Goal: Transaction & Acquisition: Purchase product/service

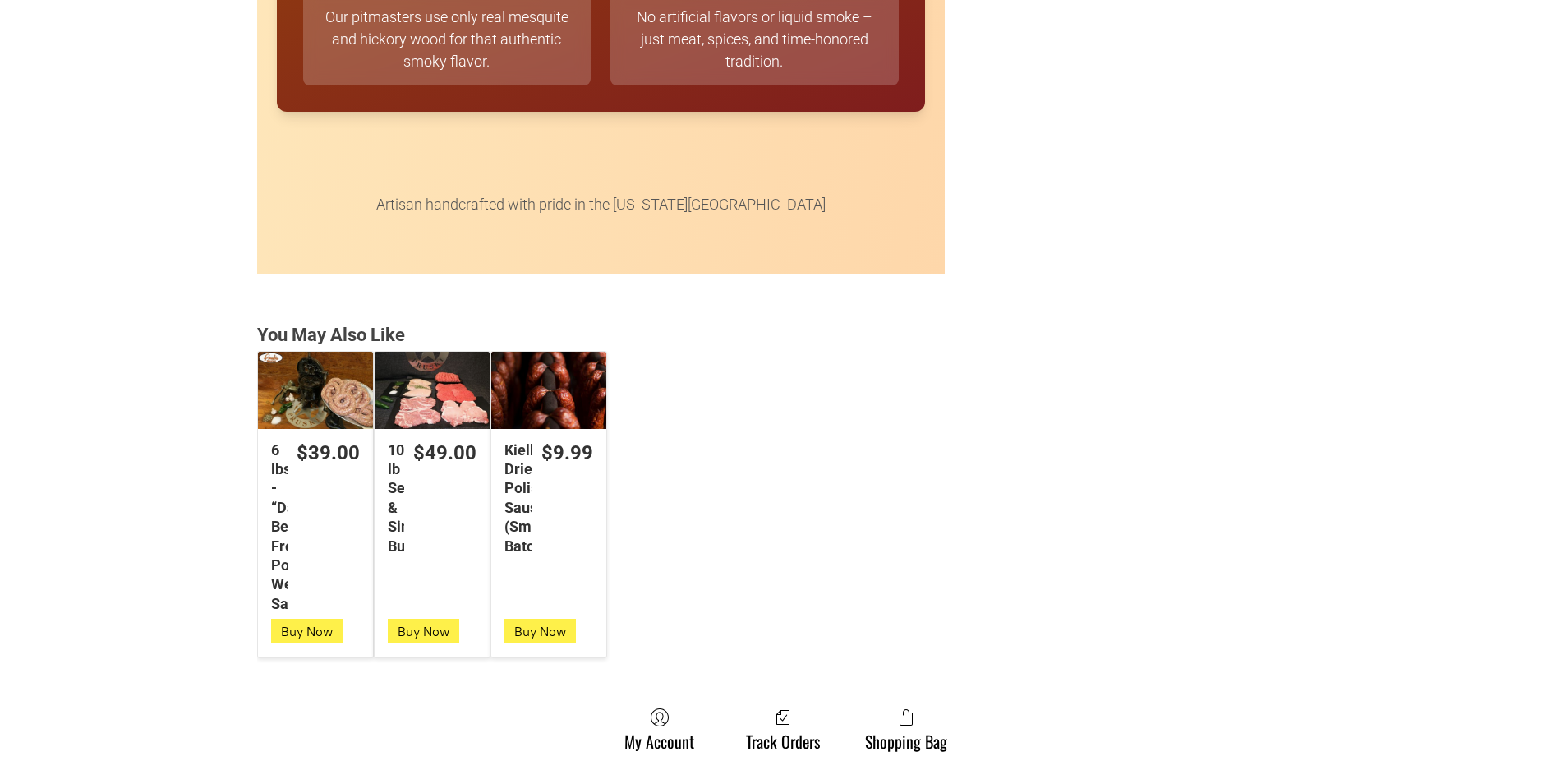
scroll to position [4107, 0]
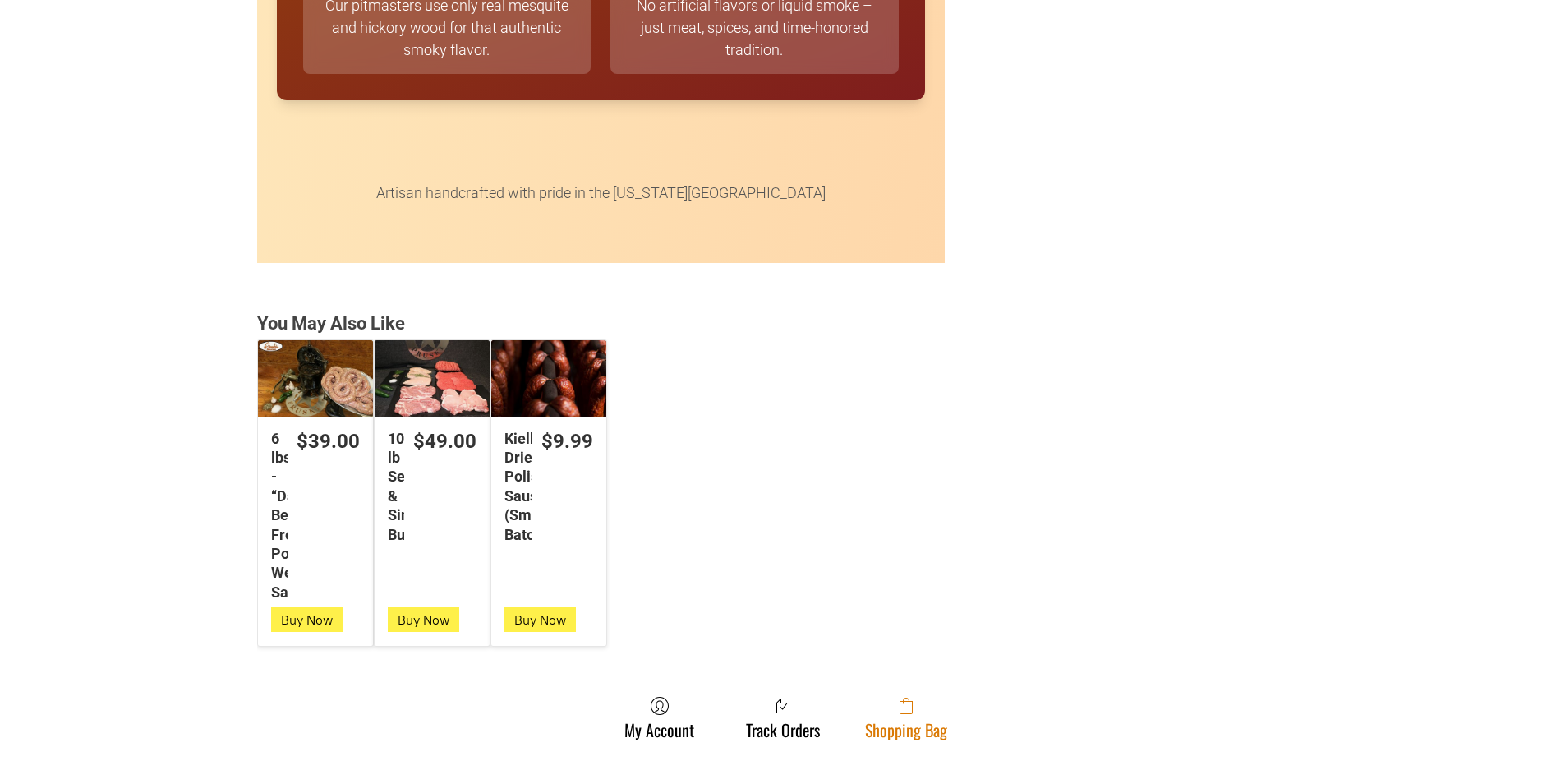
click at [882, 715] on span at bounding box center [907, 706] width 82 height 20
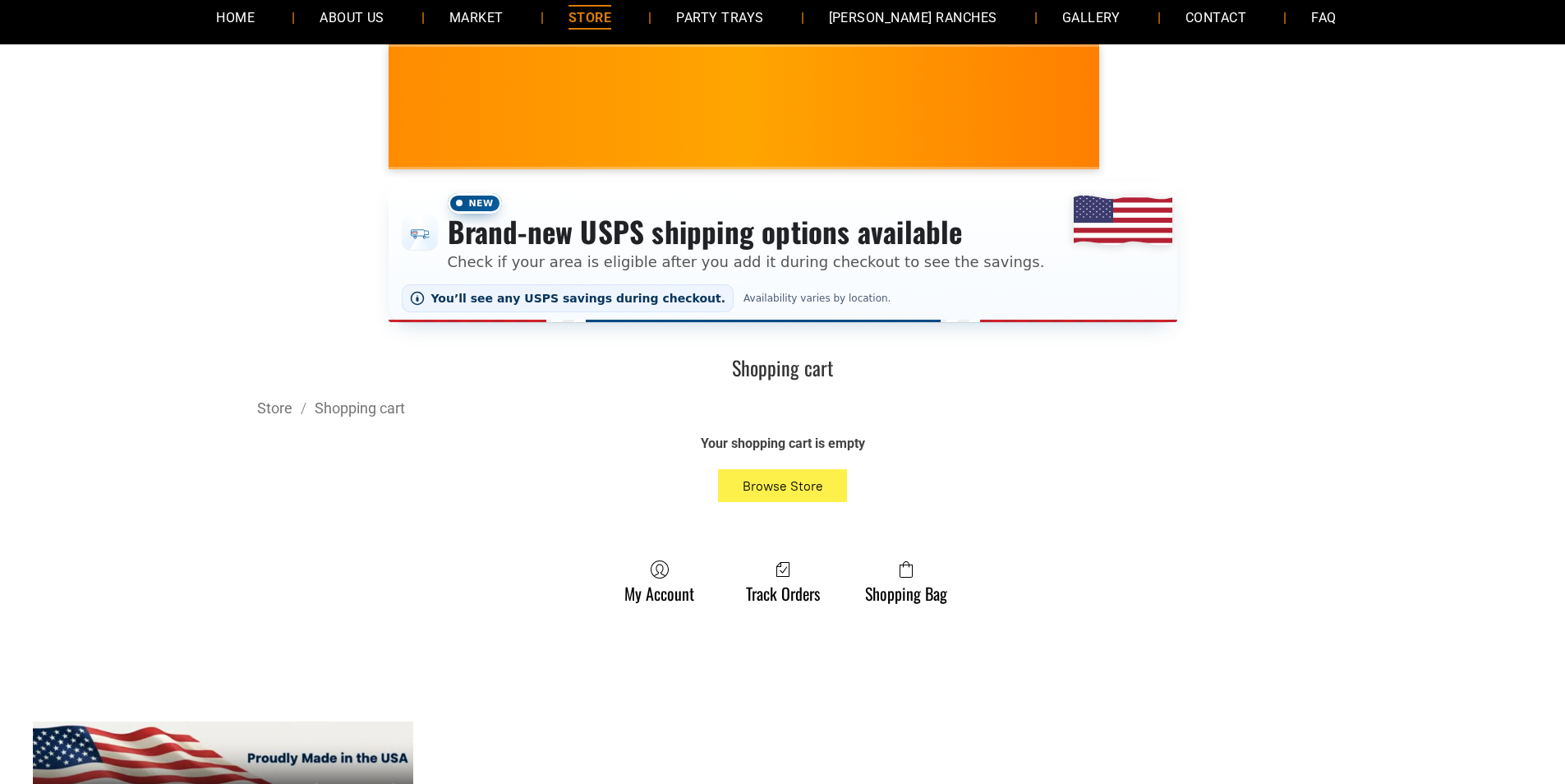
scroll to position [246, 0]
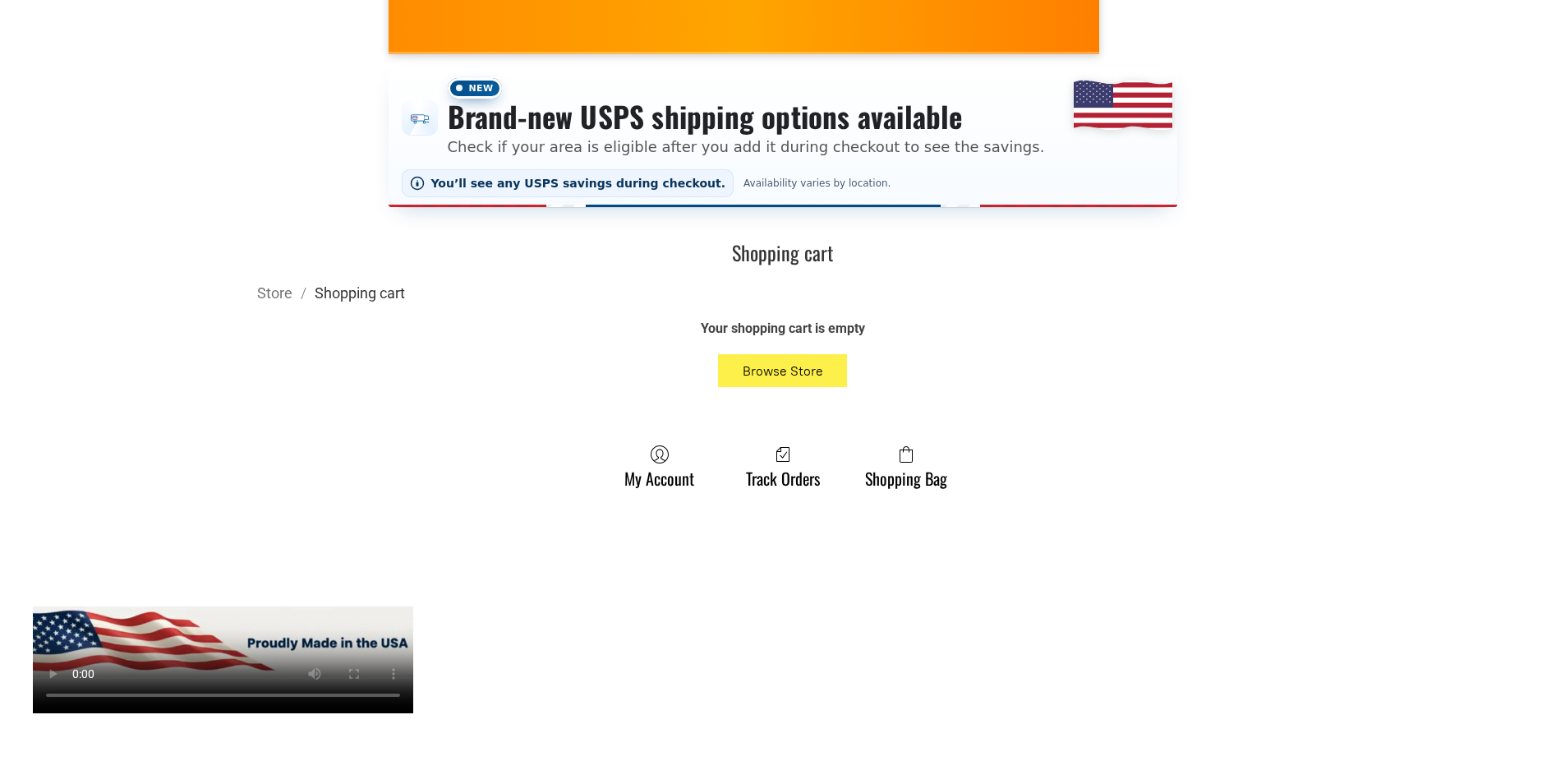
click at [368, 298] on link "Shopping cart" at bounding box center [360, 293] width 90 height 17
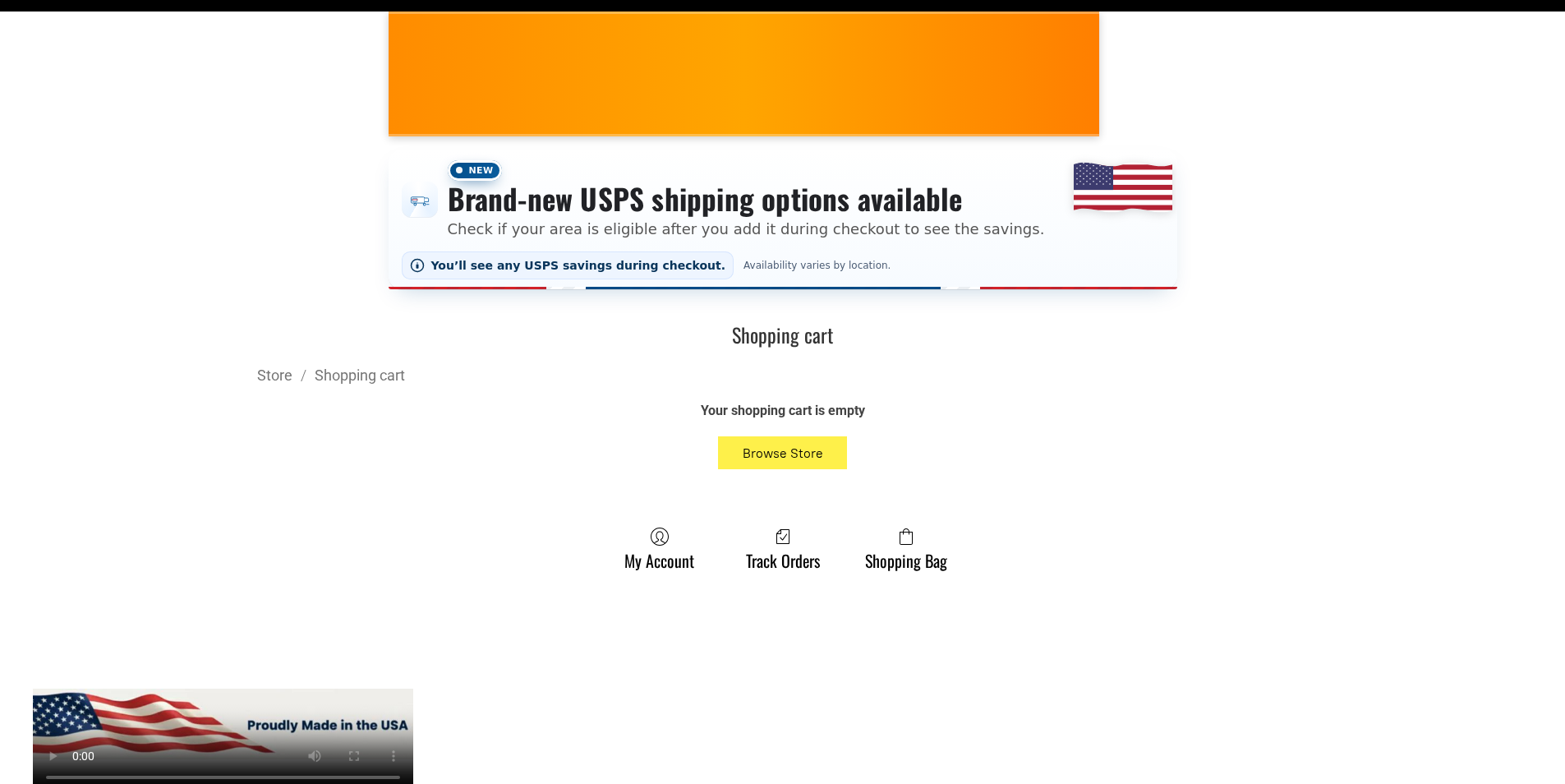
scroll to position [0, 0]
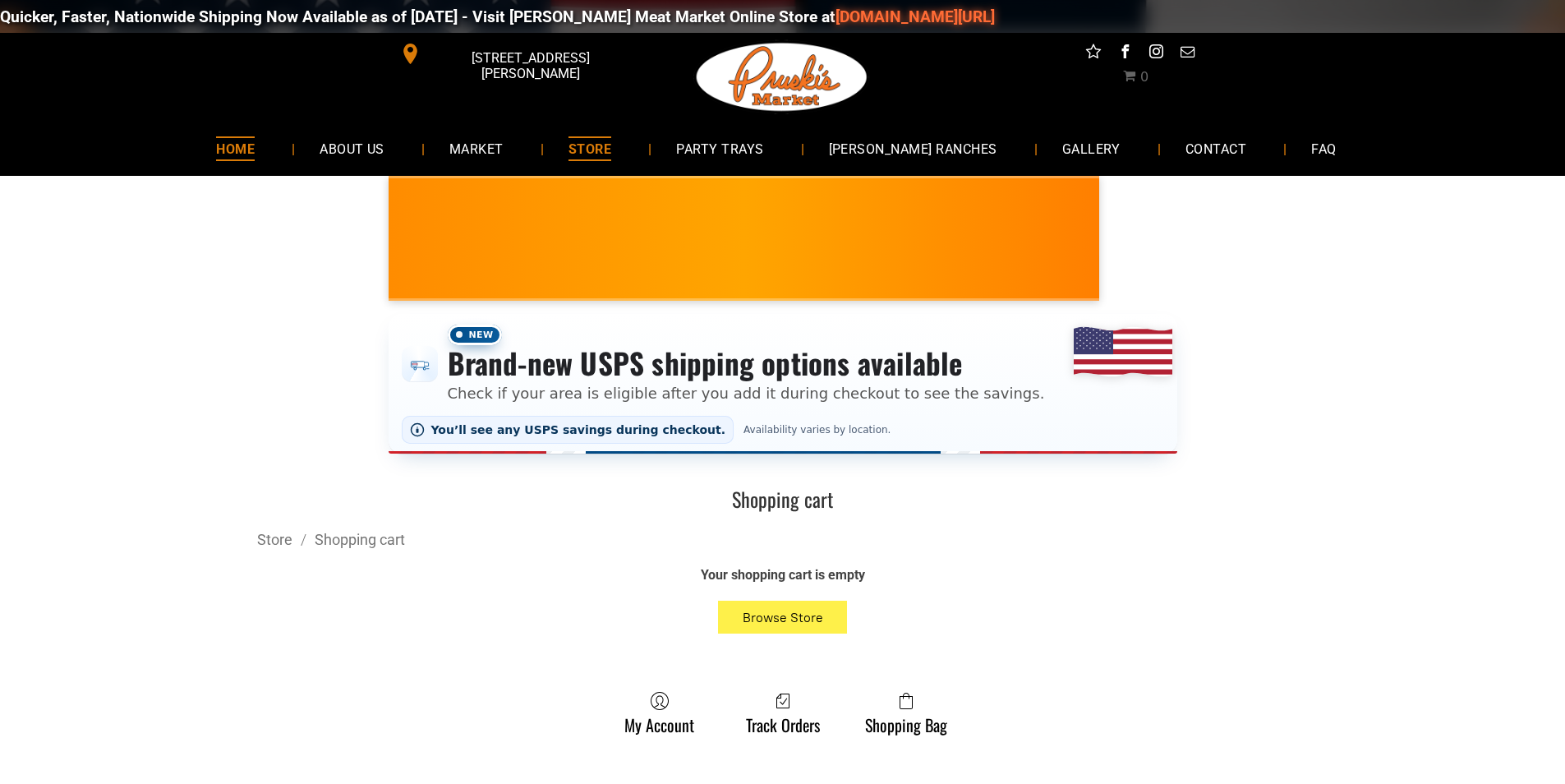
click at [278, 164] on link "HOME" at bounding box center [236, 148] width 88 height 44
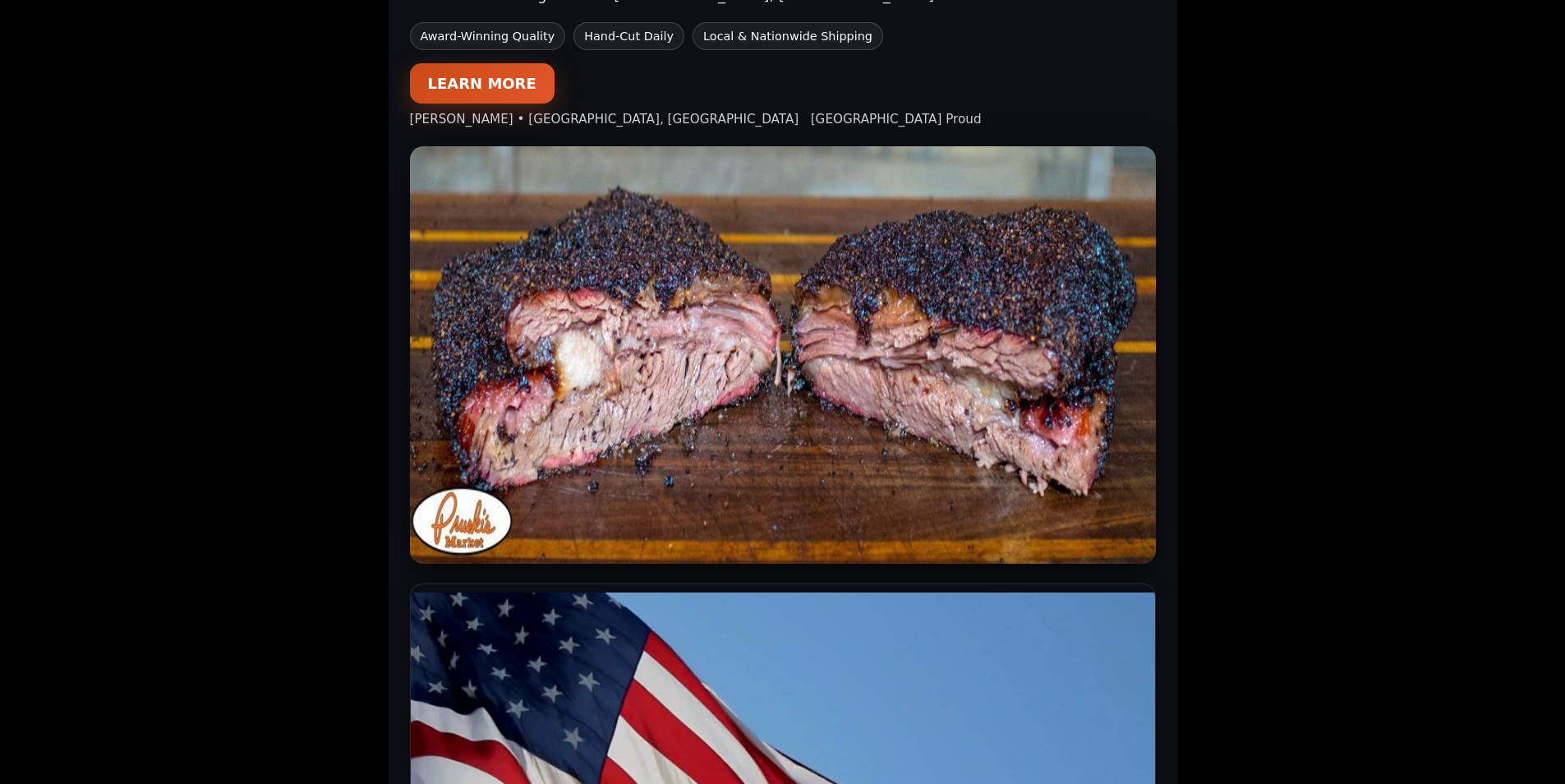
scroll to position [1150, 0]
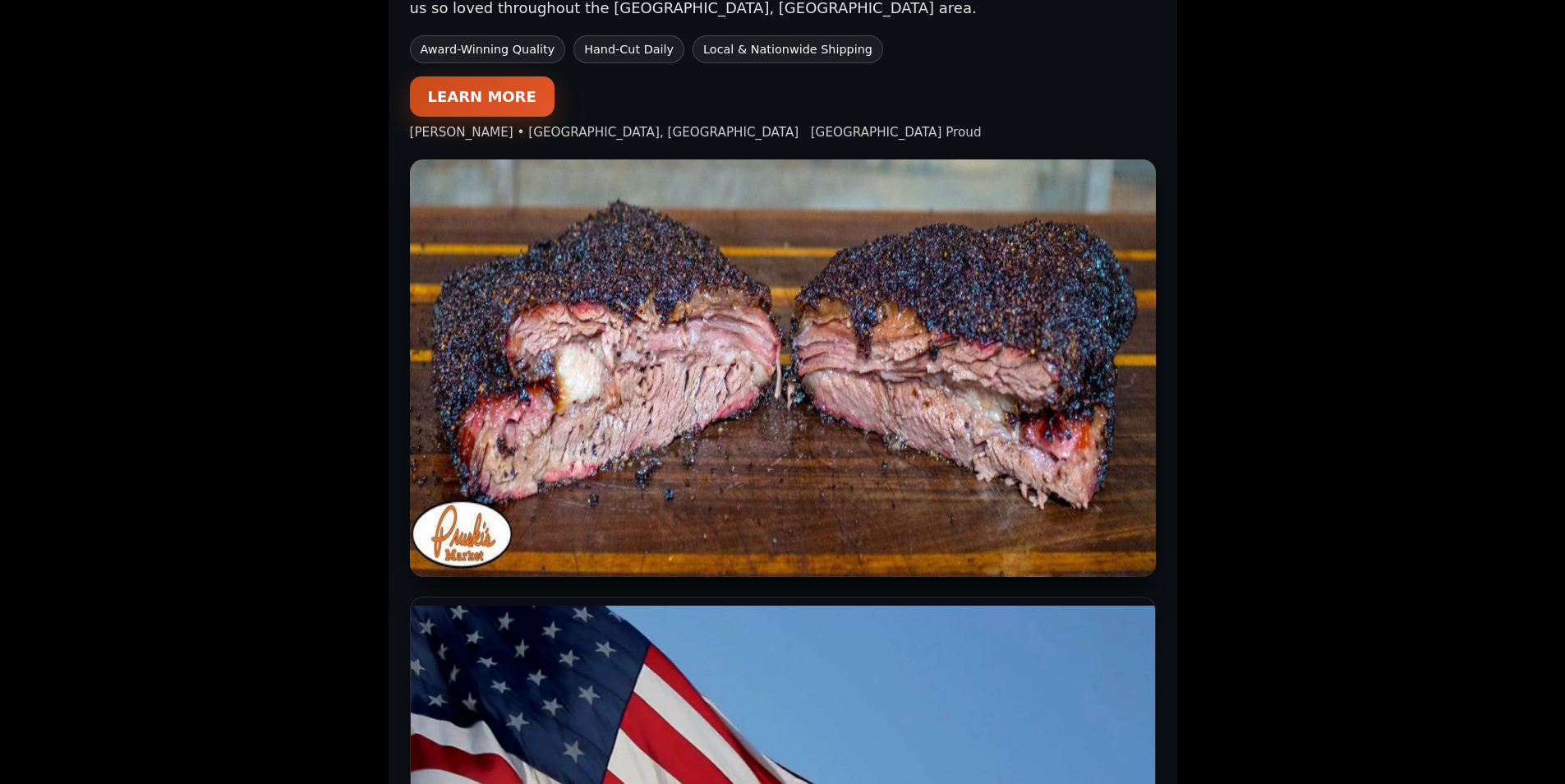
click at [498, 77] on link "LEARN MORE" at bounding box center [483, 96] width 145 height 40
